Goal: Transaction & Acquisition: Purchase product/service

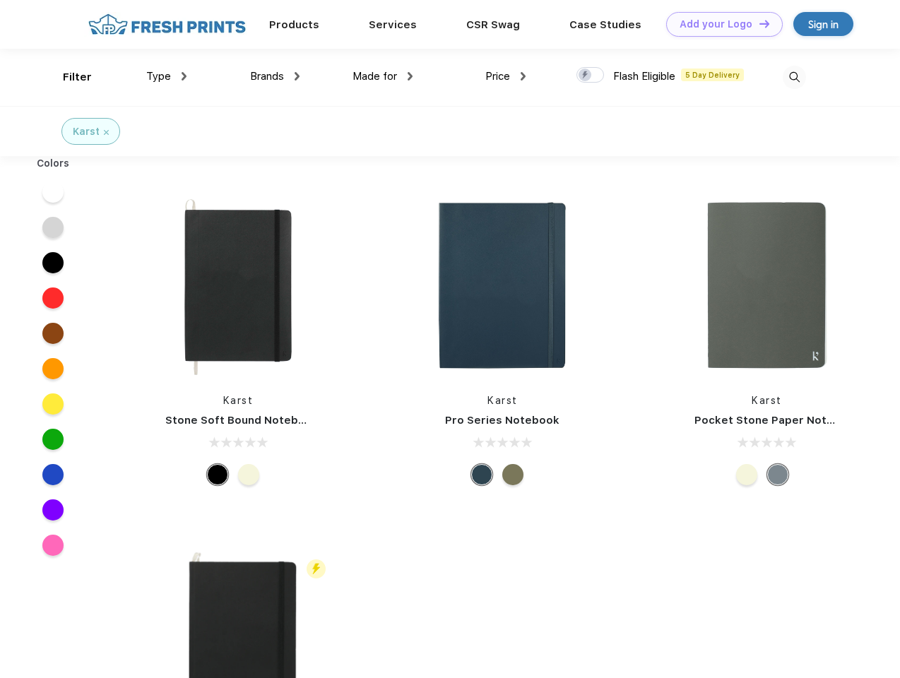
click at [719, 24] on link "Add your Logo Design Tool" at bounding box center [724, 24] width 117 height 25
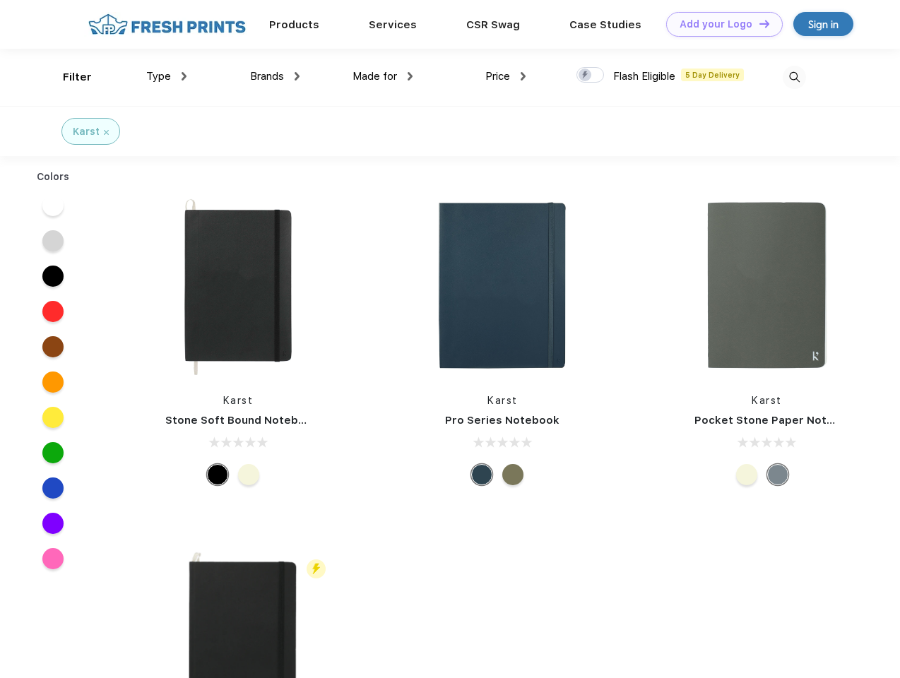
click at [0, 0] on div "Design Tool" at bounding box center [0, 0] width 0 height 0
click at [758, 23] on link "Add your Logo Design Tool" at bounding box center [724, 24] width 117 height 25
click at [68, 77] on div "Filter" at bounding box center [77, 77] width 29 height 16
click at [167, 76] on span "Type" at bounding box center [158, 76] width 25 height 13
click at [275, 76] on span "Brands" at bounding box center [267, 76] width 34 height 13
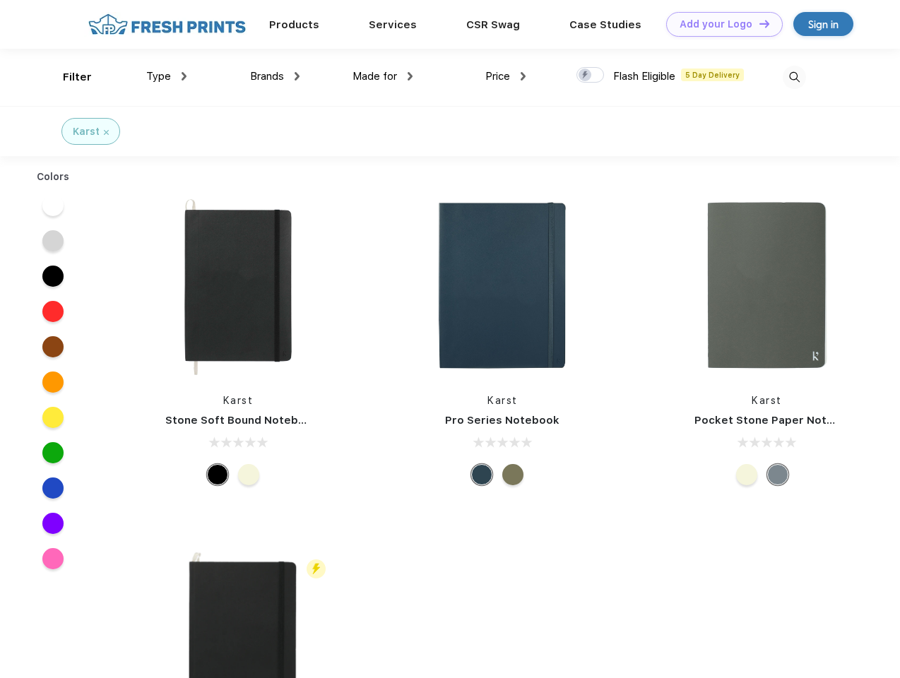
click at [383, 76] on span "Made for" at bounding box center [374, 76] width 44 height 13
click at [506, 76] on span "Price" at bounding box center [497, 76] width 25 height 13
click at [590, 76] on div at bounding box center [590, 75] width 28 height 16
click at [585, 76] on input "checkbox" at bounding box center [580, 70] width 9 height 9
click at [794, 77] on img at bounding box center [793, 77] width 23 height 23
